Goal: Task Accomplishment & Management: Manage account settings

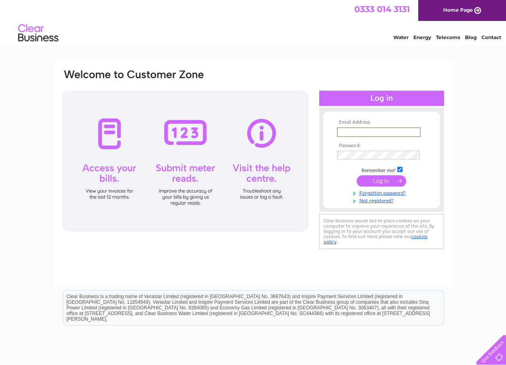
type input "[EMAIL_ADDRESS][DOMAIN_NAME]"
click at [310, 156] on div "Email Address: info@royalebeds.co.uk Password:" at bounding box center [253, 159] width 383 height 182
click at [375, 180] on input "submit" at bounding box center [382, 180] width 50 height 11
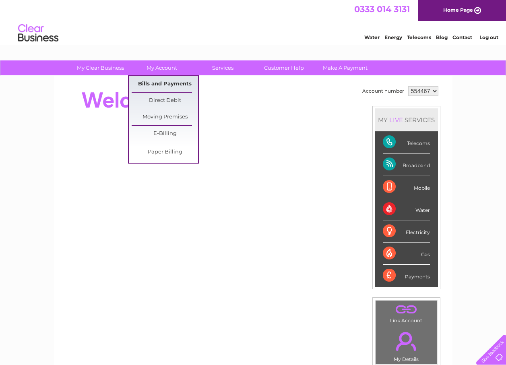
click at [160, 83] on link "Bills and Payments" at bounding box center [165, 84] width 66 height 16
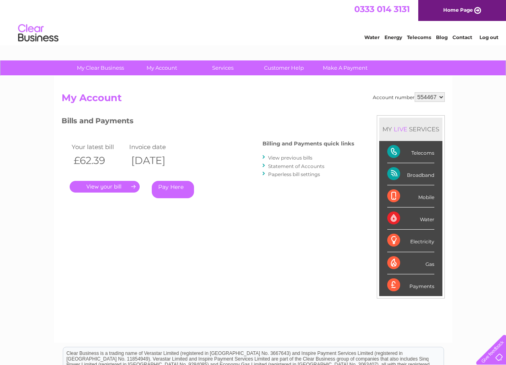
click at [116, 188] on link "." at bounding box center [105, 187] width 70 height 12
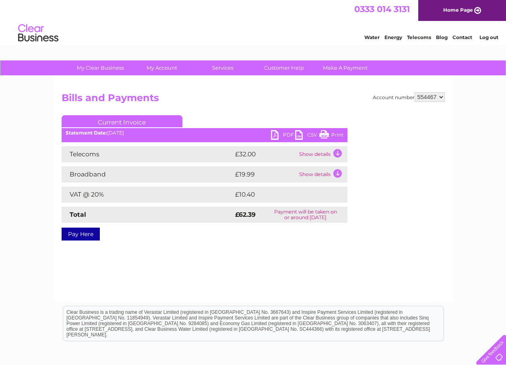
click at [281, 136] on link "PDF" at bounding box center [283, 136] width 24 height 12
